Goal: Contribute content: Add original content to the website for others to see

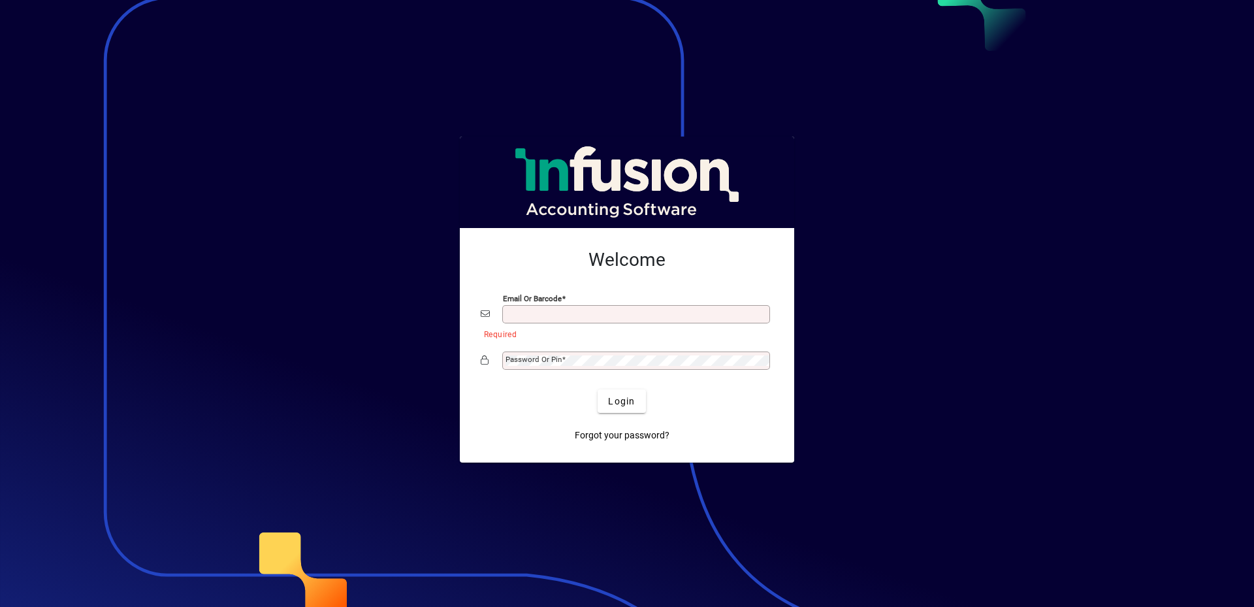
drag, startPoint x: 1146, startPoint y: 0, endPoint x: 584, endPoint y: 315, distance: 644.8
click at [584, 315] on input "Email or Barcode" at bounding box center [638, 314] width 264 height 10
type input "**********"
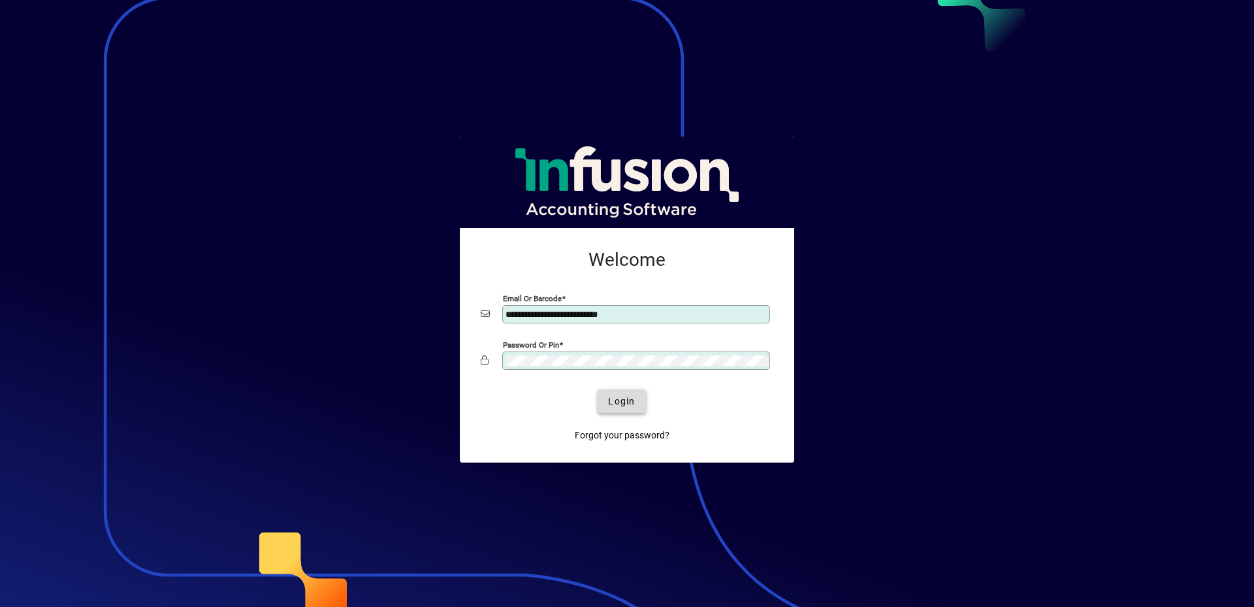
click at [619, 401] on span "Login" at bounding box center [621, 401] width 27 height 14
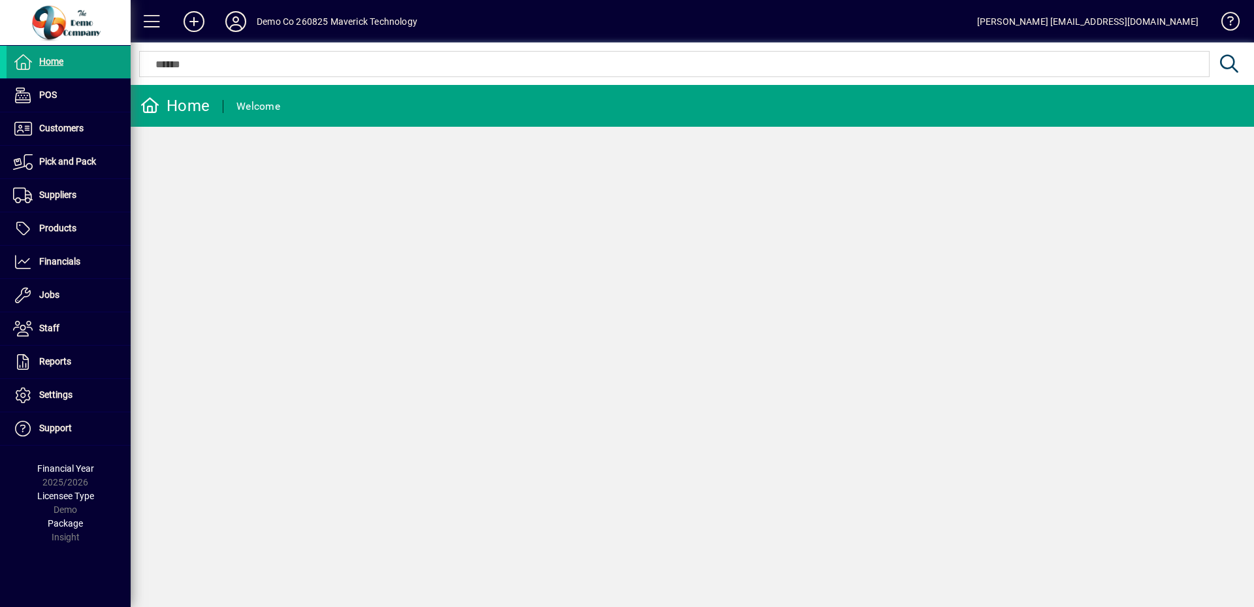
click at [681, 228] on div "Home Welcome" at bounding box center [692, 346] width 1123 height 522
click at [72, 136] on span "Customers" at bounding box center [45, 129] width 77 height 16
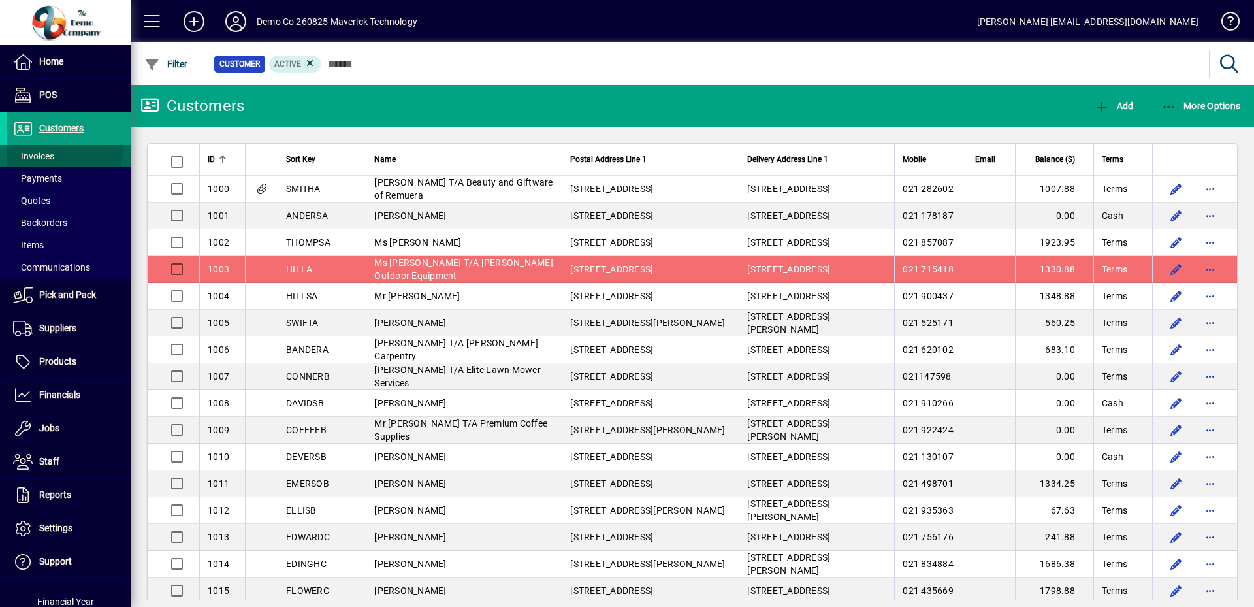
click at [43, 150] on span "Invoices" at bounding box center [31, 157] width 48 height 14
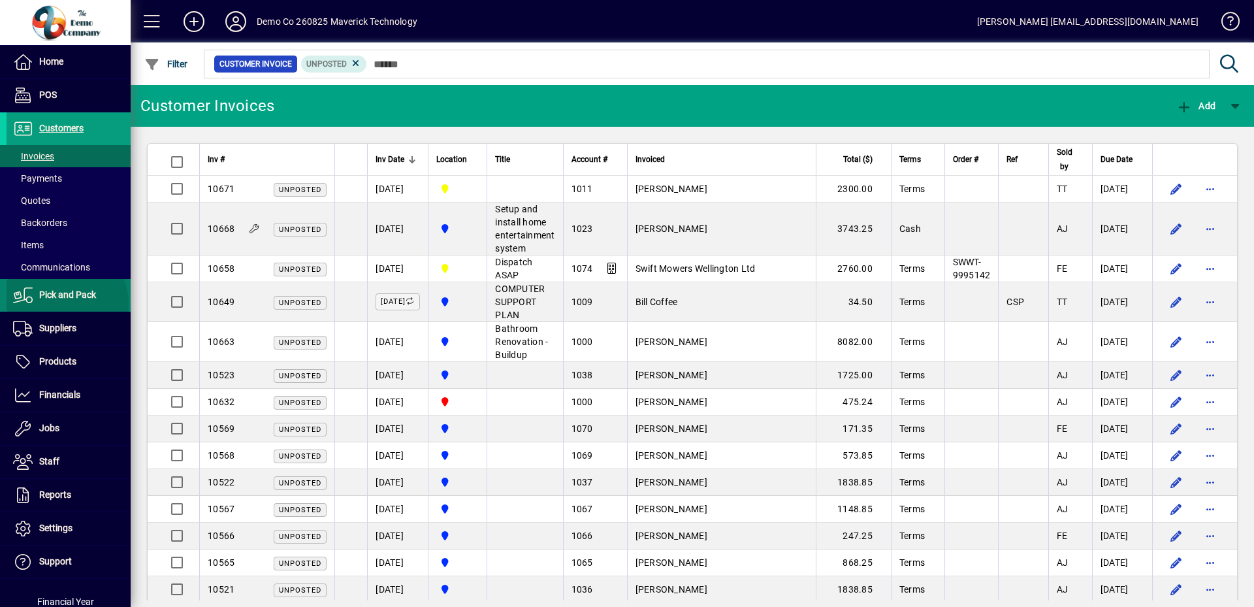
click at [65, 303] on span at bounding box center [69, 295] width 124 height 31
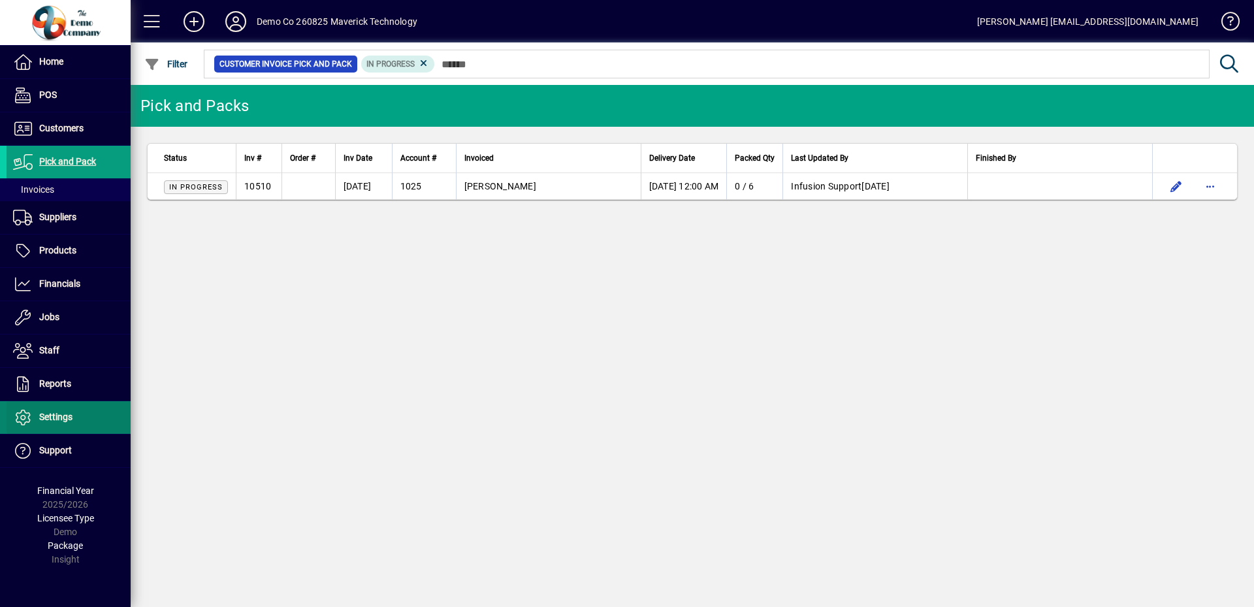
click at [56, 417] on span "Settings" at bounding box center [55, 416] width 33 height 10
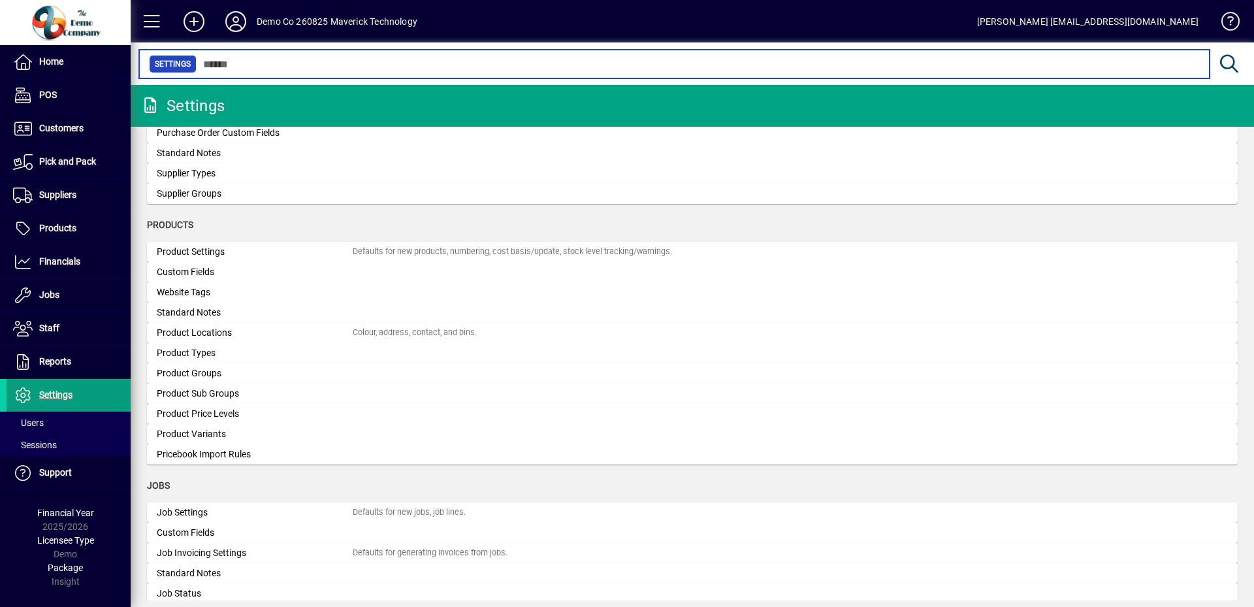
scroll to position [1290, 0]
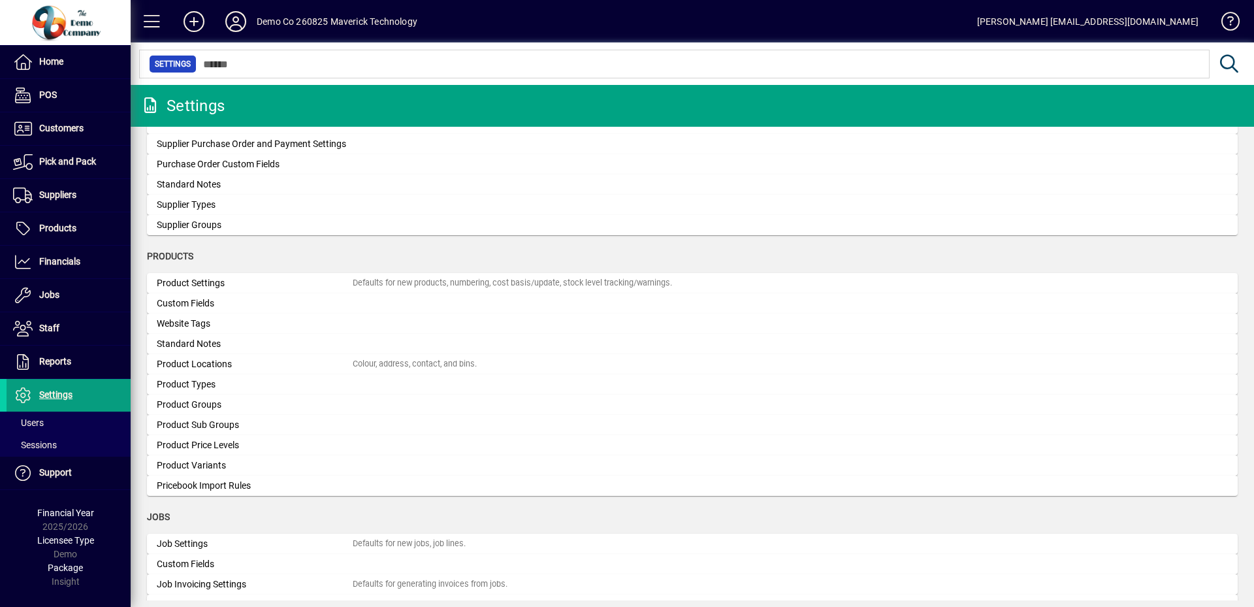
click at [251, 52] on div at bounding box center [692, 49] width 1123 height 14
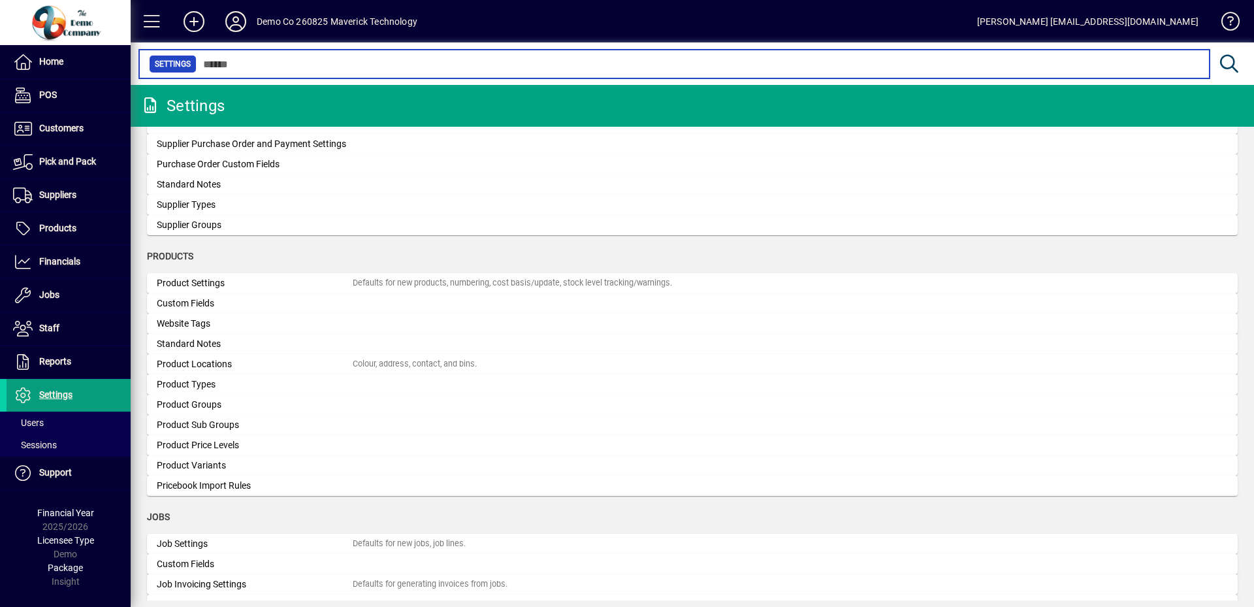
click at [225, 61] on input "text" at bounding box center [698, 64] width 1003 height 18
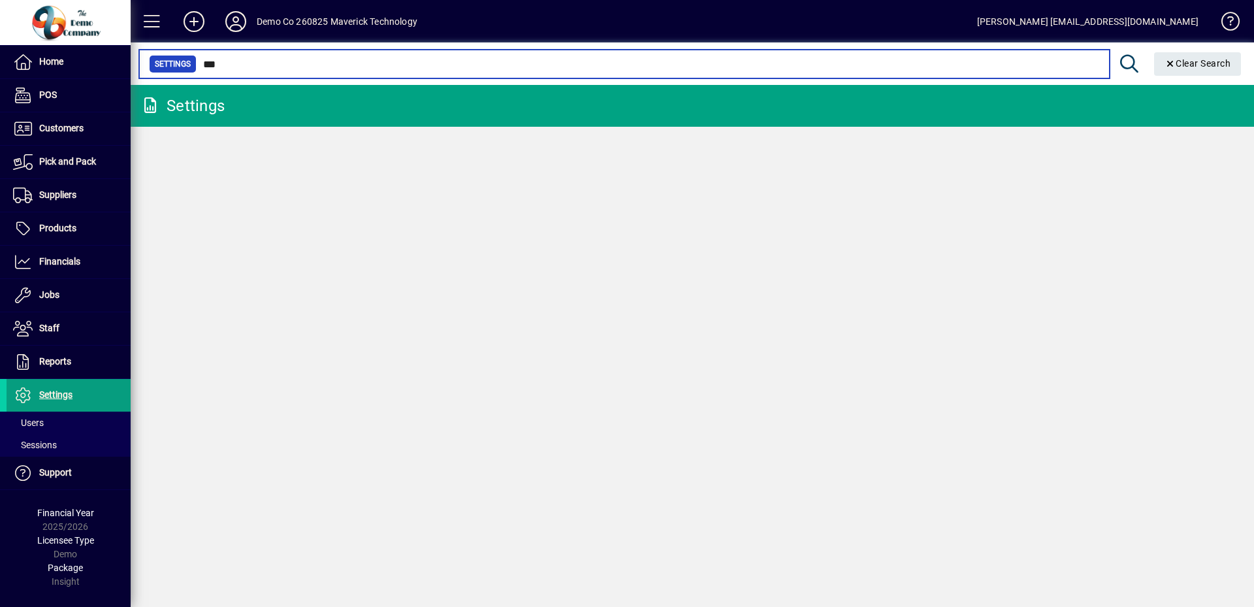
type input "***"
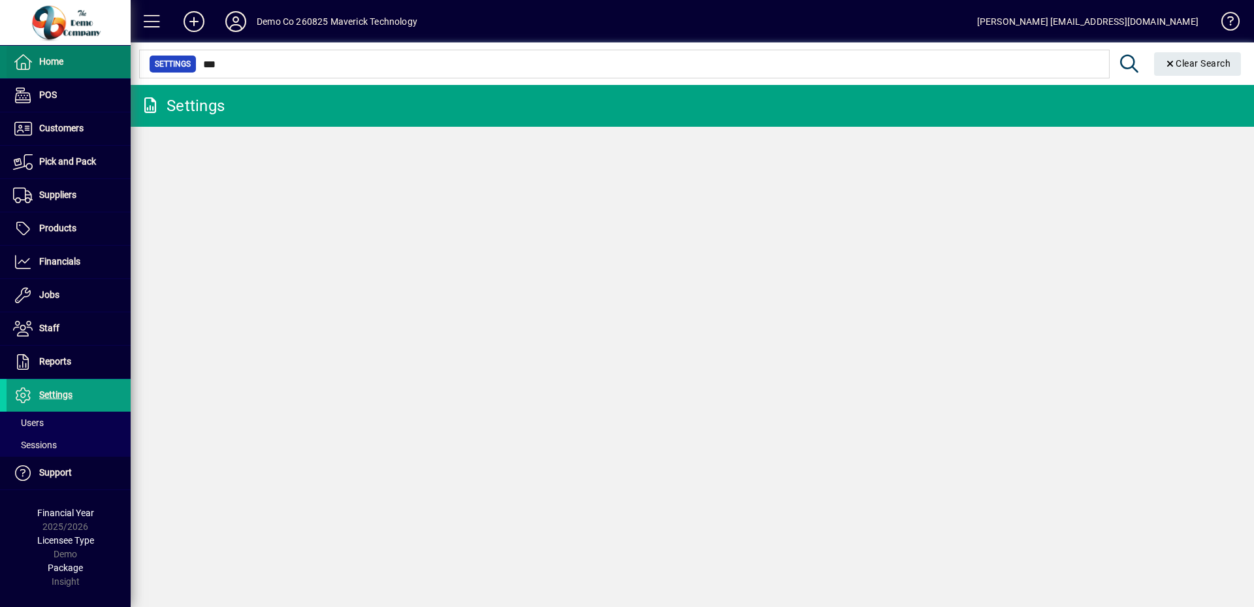
click at [55, 63] on span "Home" at bounding box center [51, 61] width 24 height 10
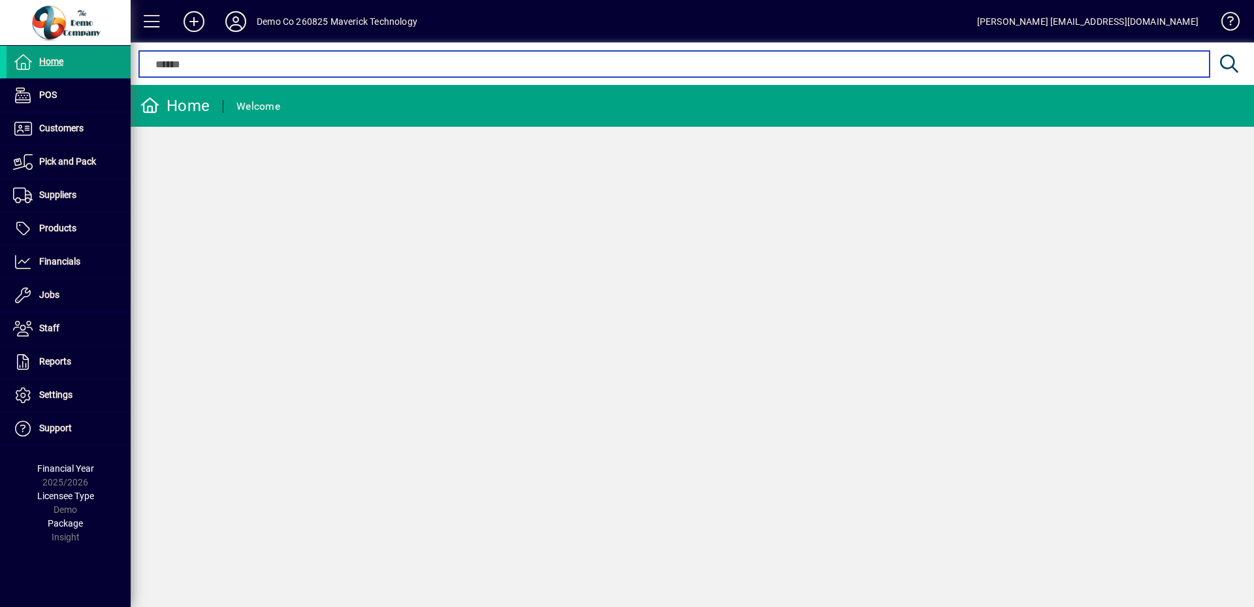
click at [208, 71] on input "text" at bounding box center [674, 64] width 1050 height 16
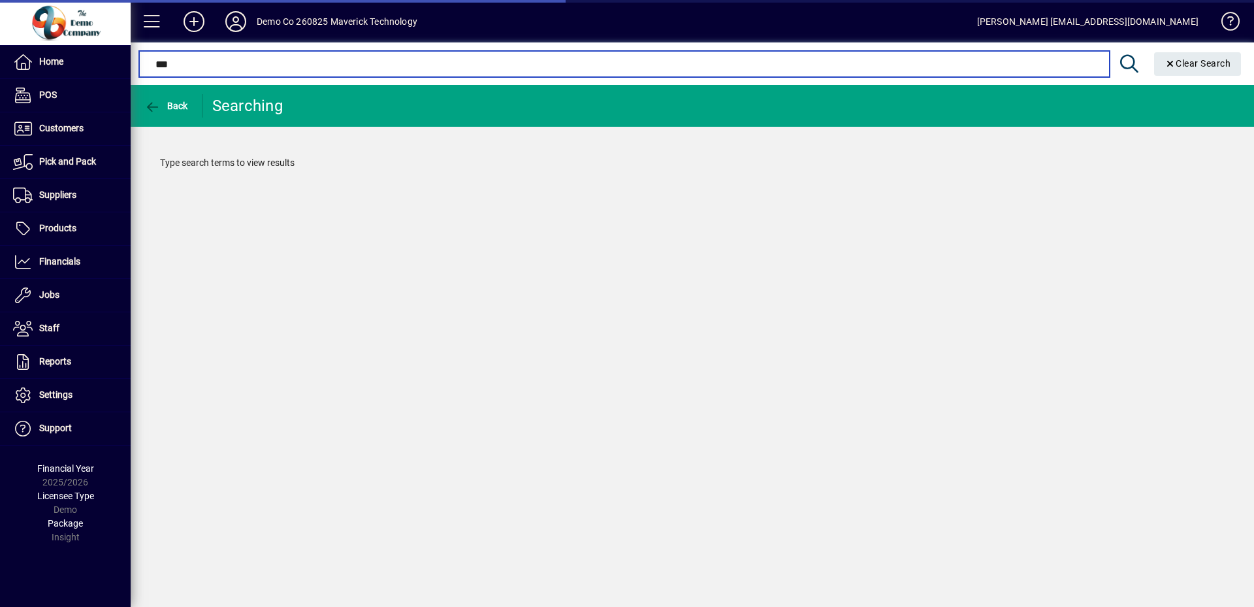
type input "***"
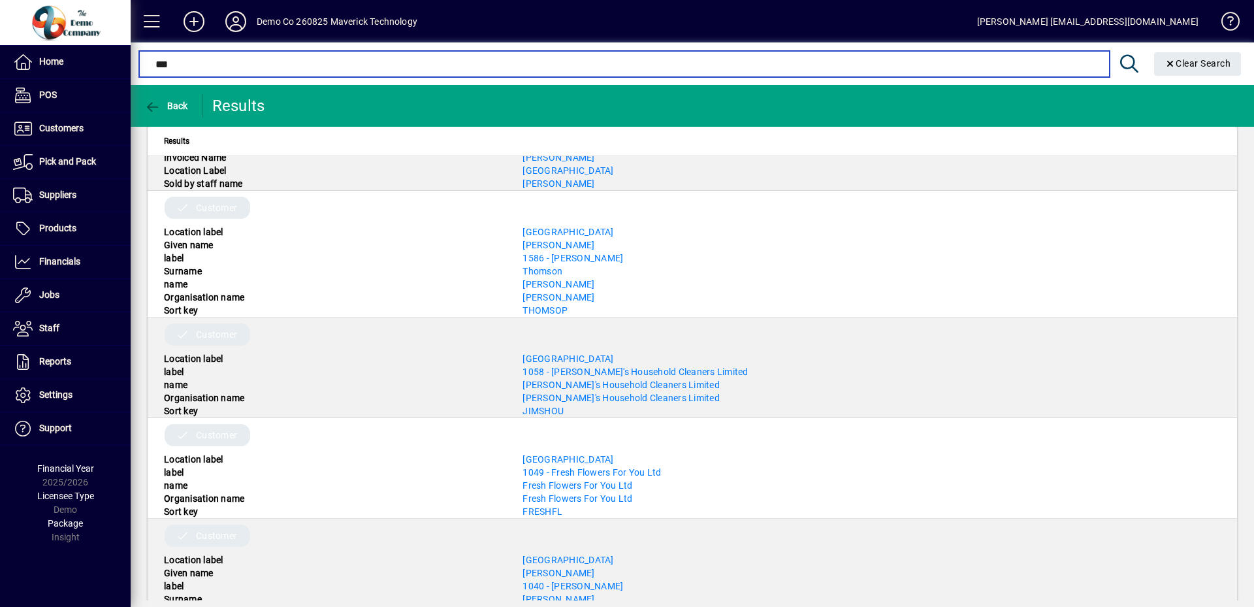
scroll to position [9172, 0]
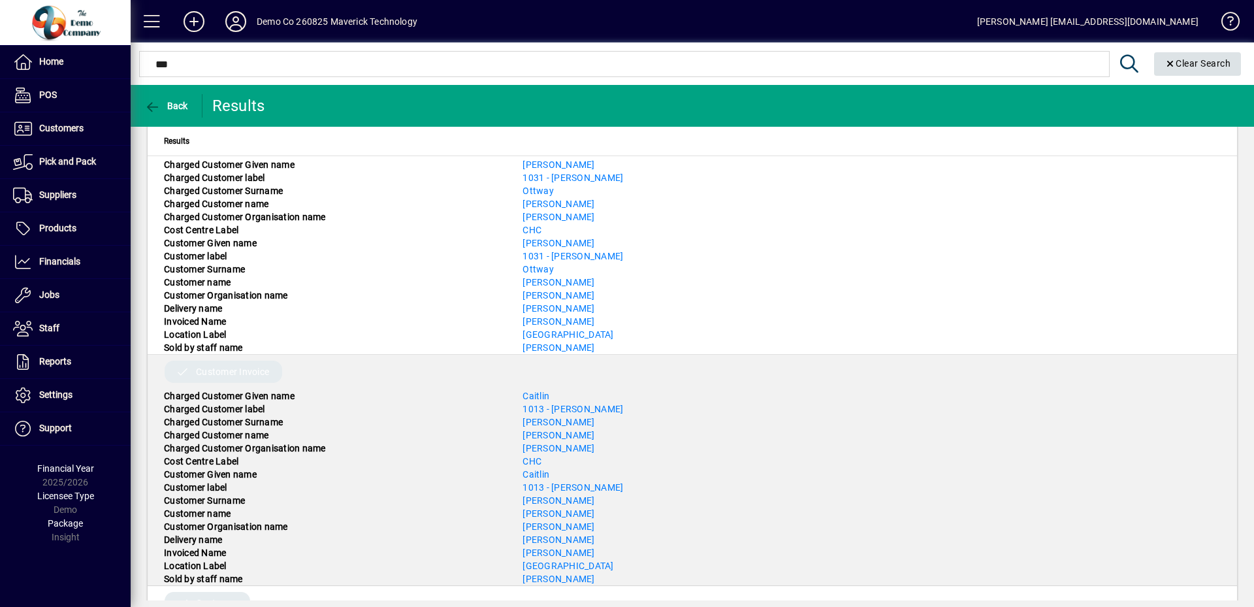
click at [1218, 61] on span "Clear Search" at bounding box center [1198, 63] width 67 height 10
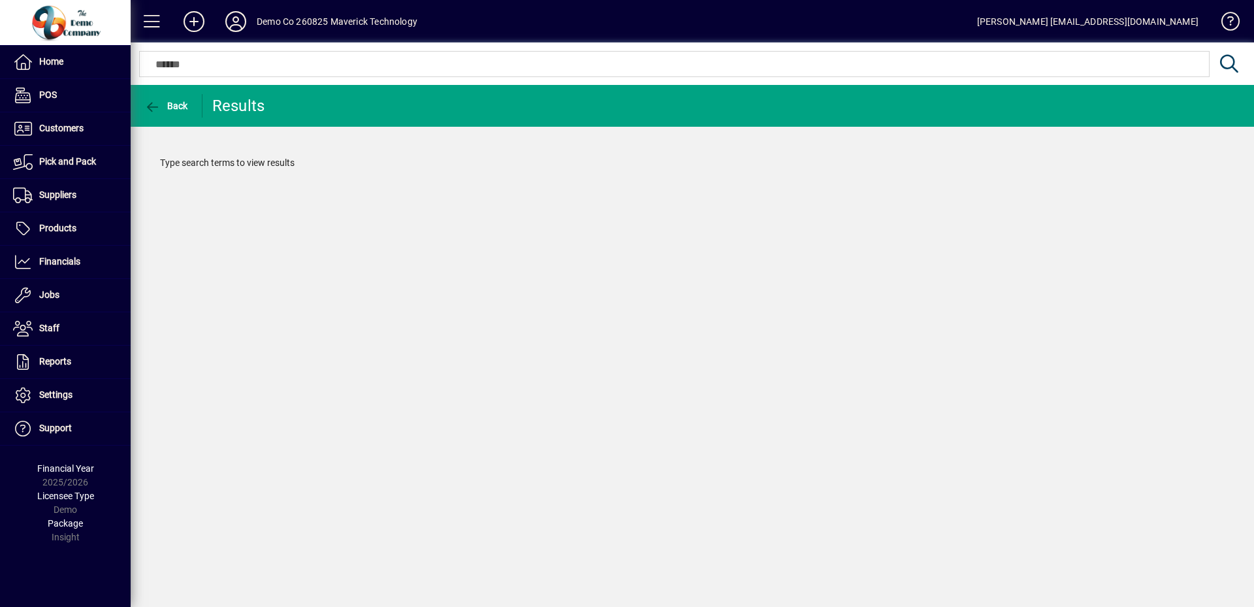
click at [1106, 20] on div "Don Prabath Bope don@mavericktechnology.co.nz" at bounding box center [1087, 21] width 221 height 21
click at [195, 22] on icon at bounding box center [194, 21] width 26 height 21
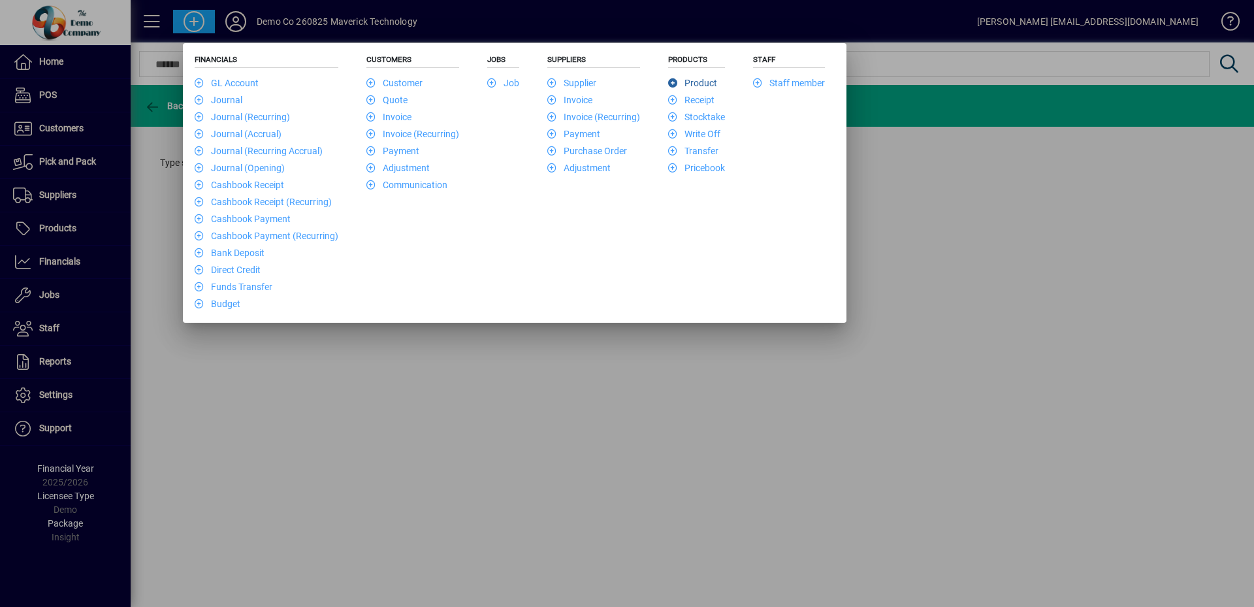
click at [696, 84] on link "Product" at bounding box center [692, 83] width 49 height 10
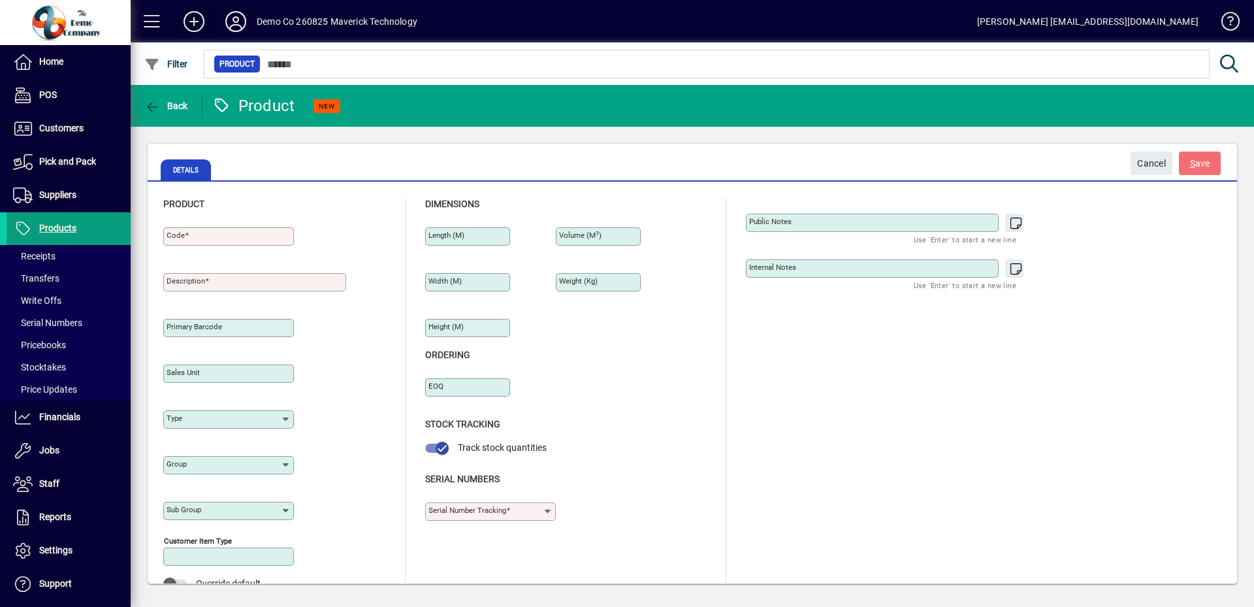
type input "****"
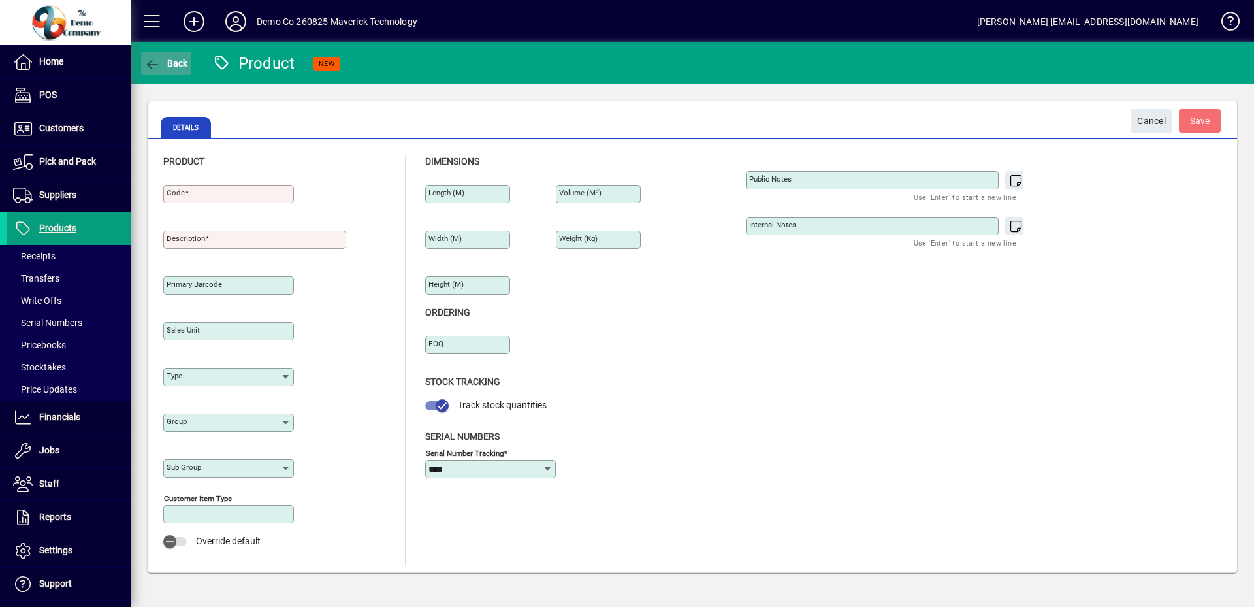
click at [167, 64] on span "Back" at bounding box center [166, 63] width 44 height 10
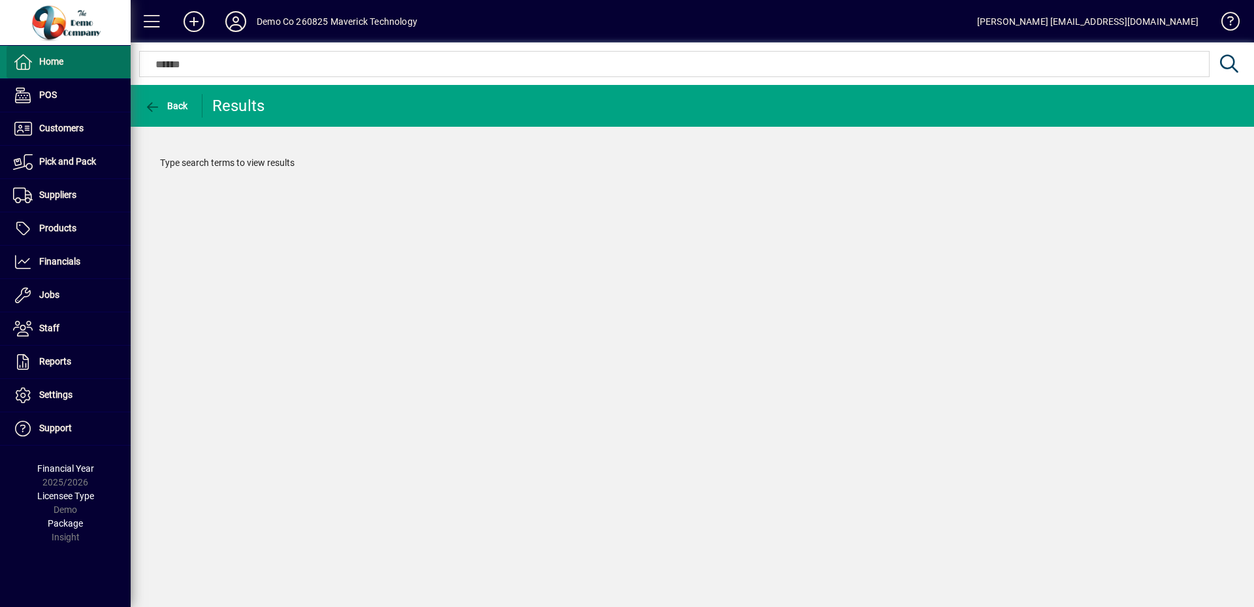
click at [62, 67] on span "Home" at bounding box center [51, 61] width 24 height 10
